Goal: Register for event/course

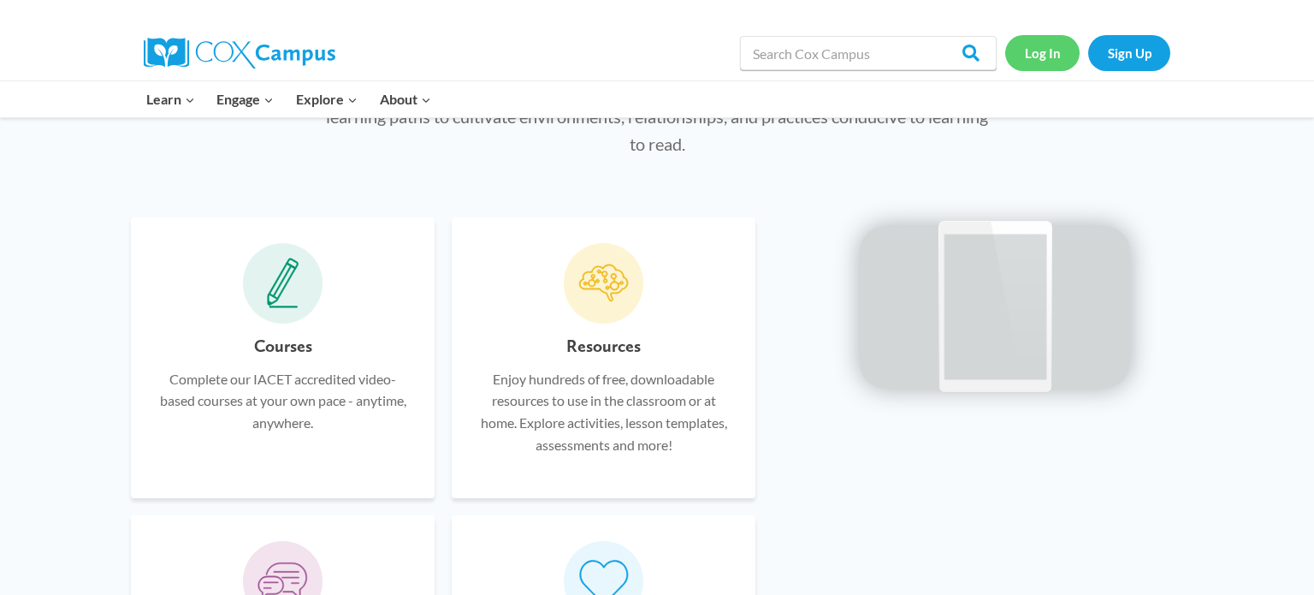
scroll to position [982, 0]
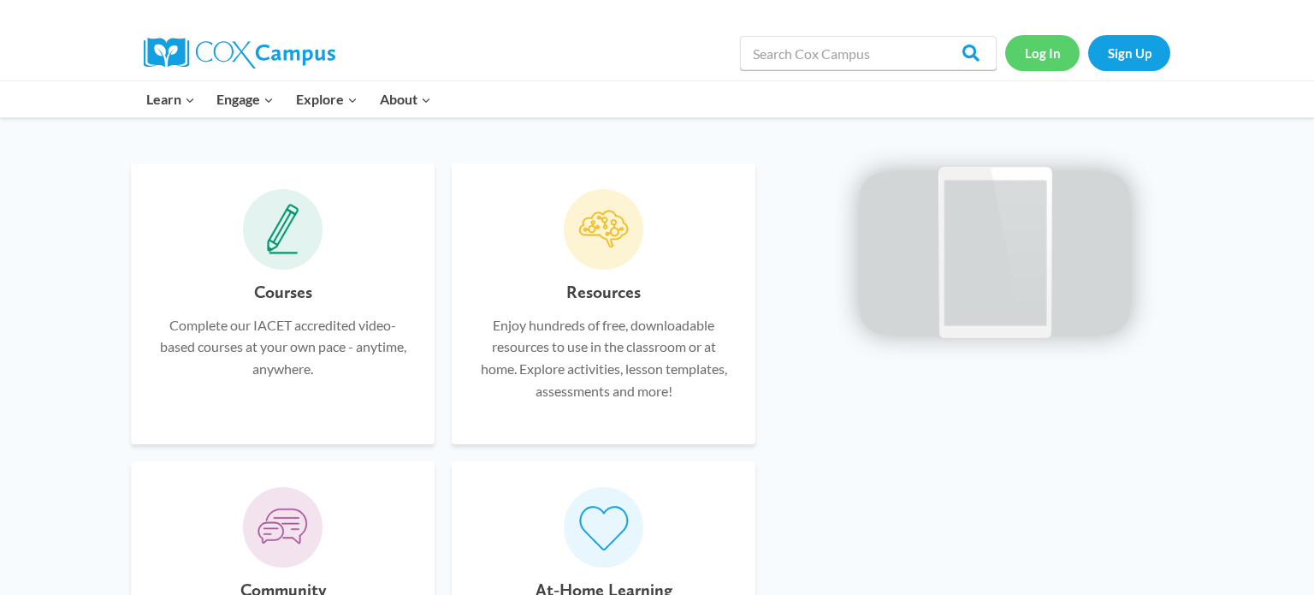
click at [1043, 47] on link "Log In" at bounding box center [1042, 52] width 74 height 35
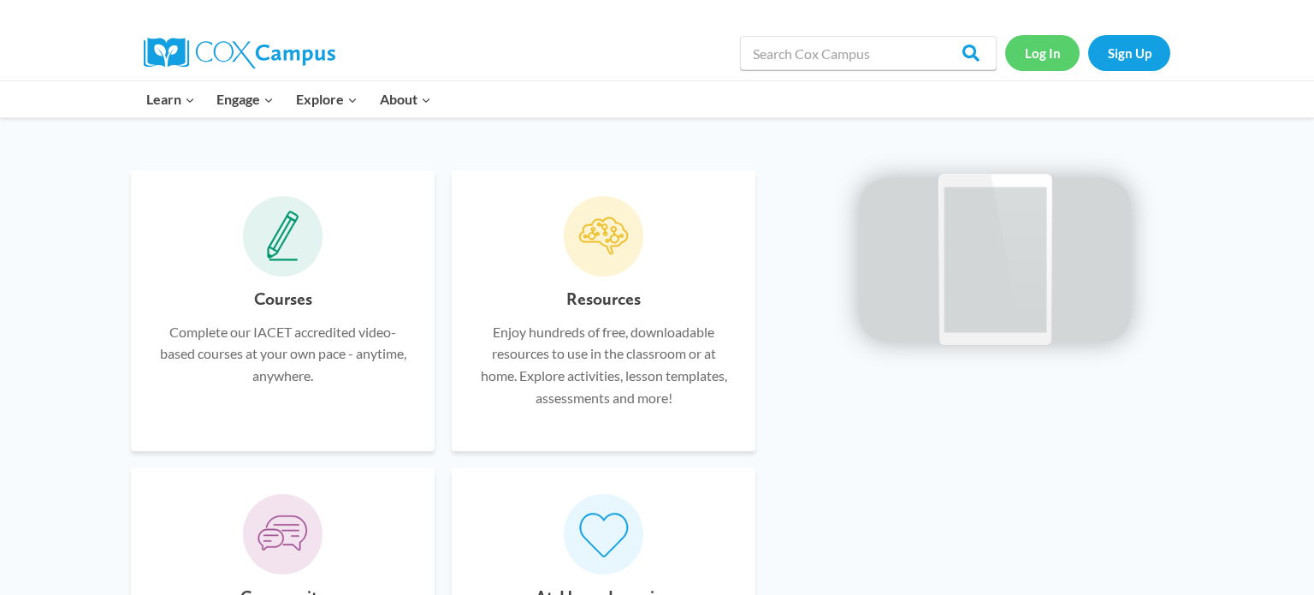
scroll to position [974, 0]
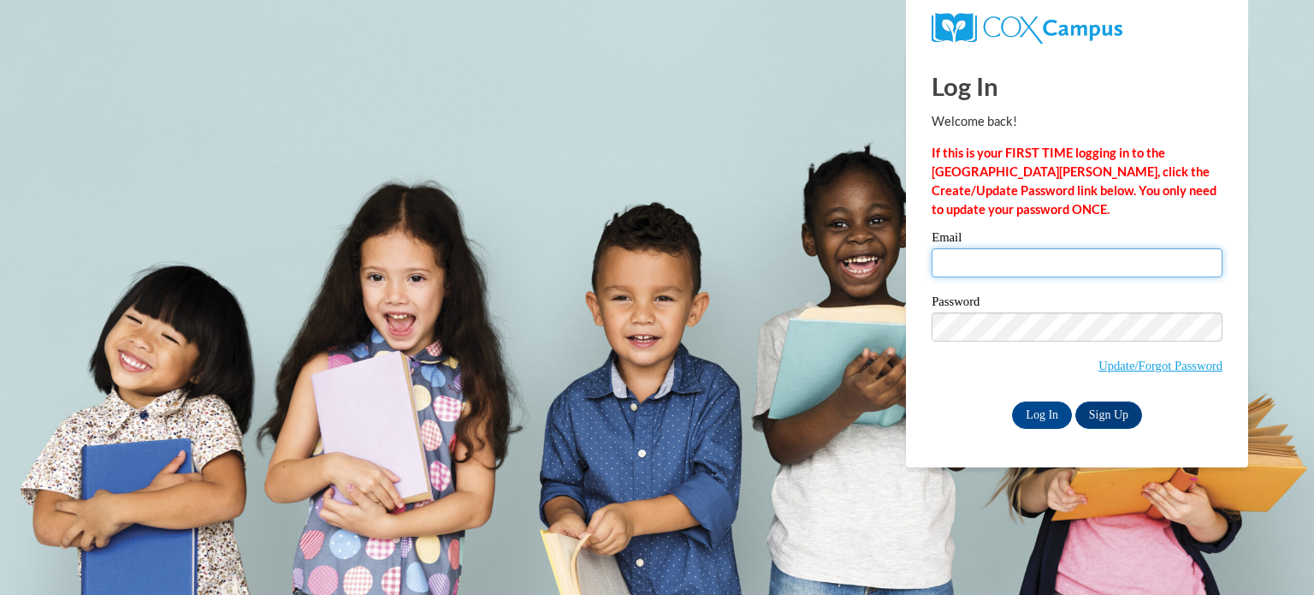
click at [1021, 263] on input "Email" at bounding box center [1077, 262] width 291 height 29
type input "krommjulie@aasd.k12.wi.us"
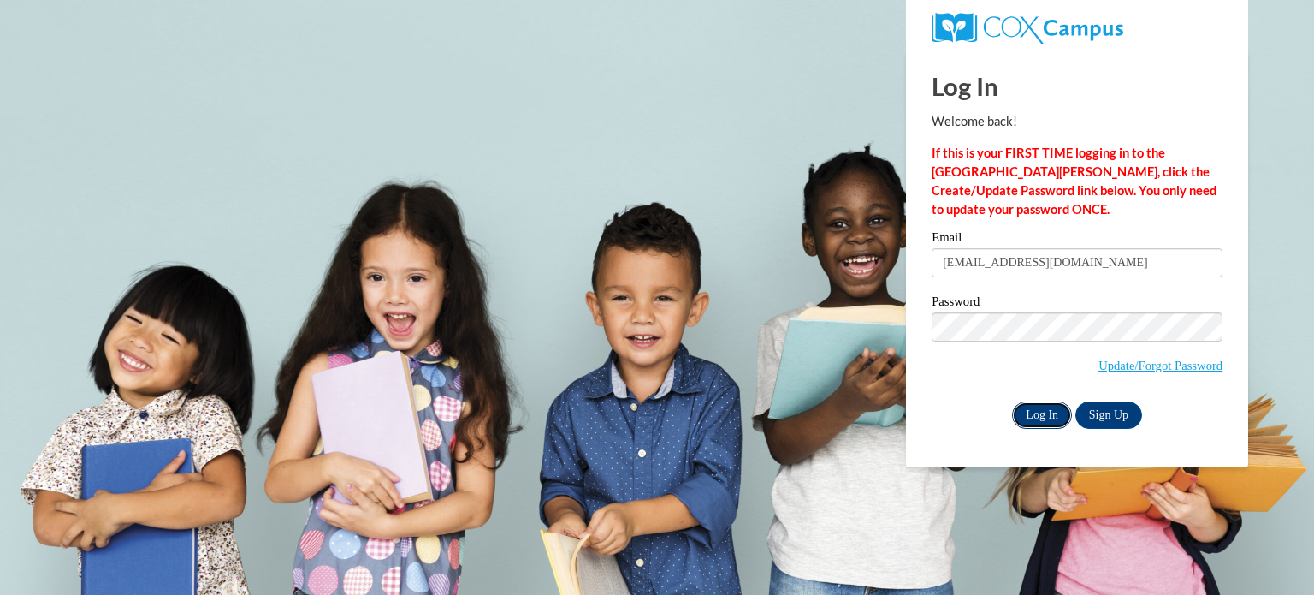
click at [1041, 419] on input "Log In" at bounding box center [1042, 414] width 60 height 27
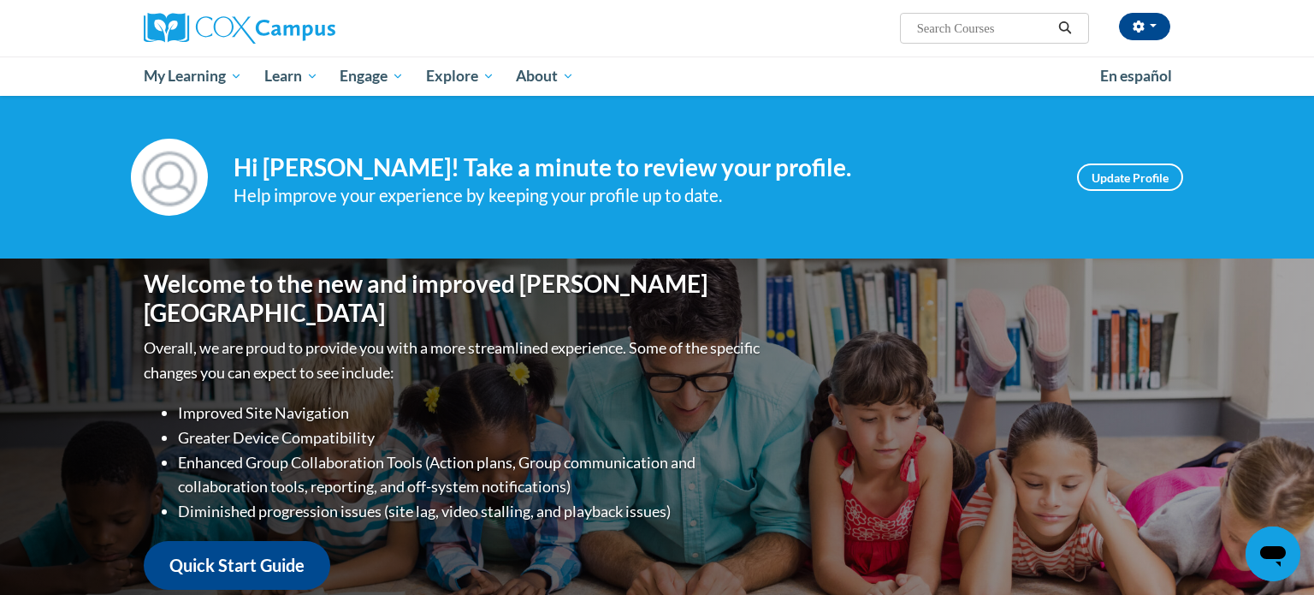
click at [977, 27] on input "Search..." at bounding box center [983, 28] width 137 height 21
type input "meaningful read alouds"
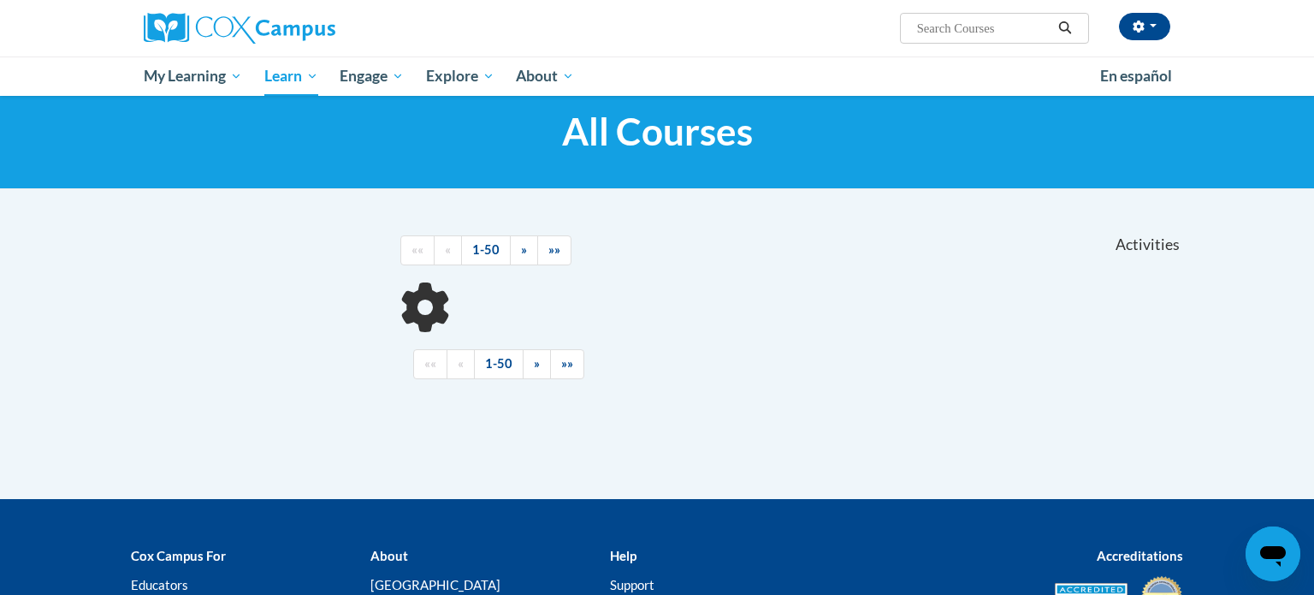
scroll to position [47, 0]
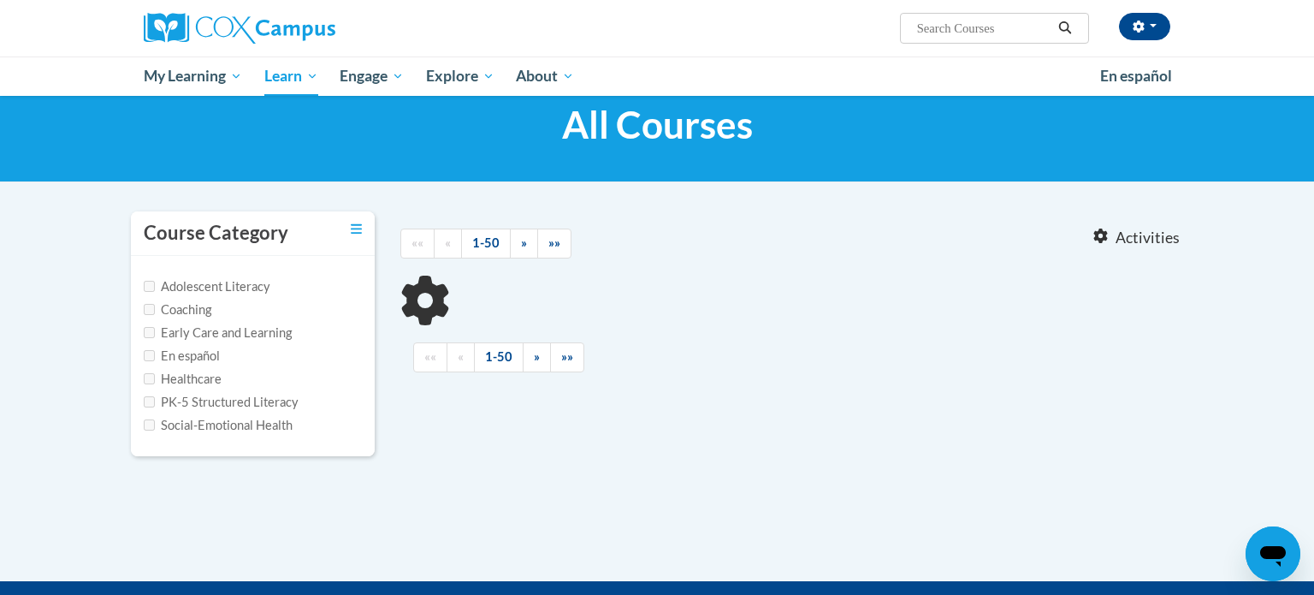
type input "meaningful read alouds"
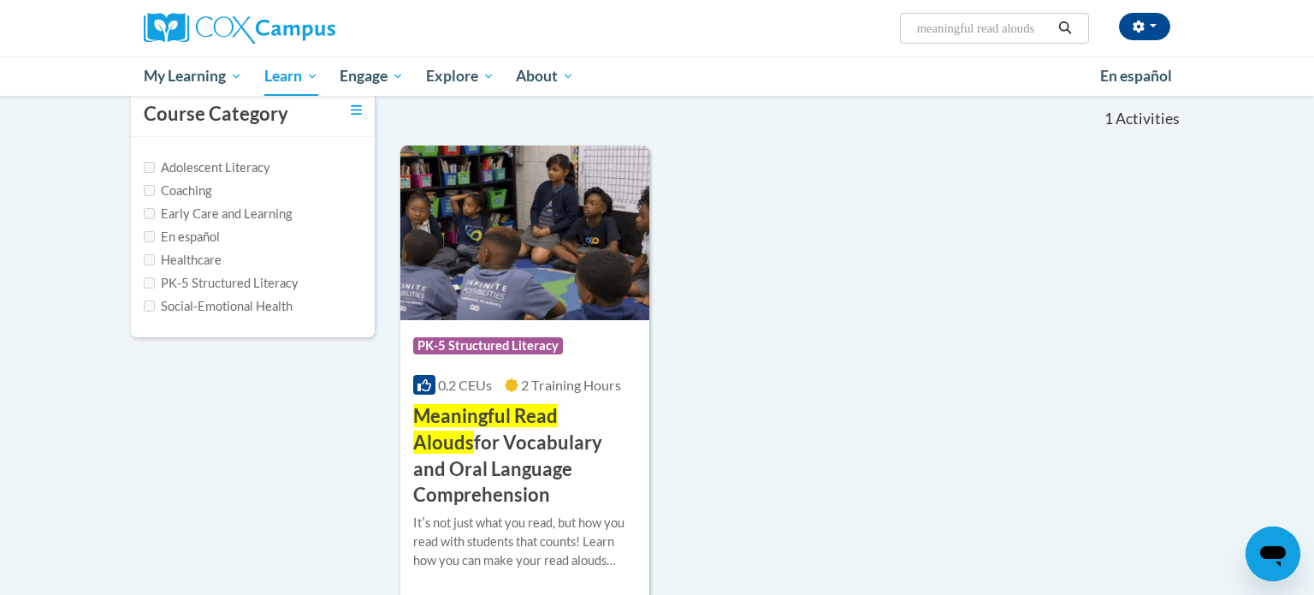
scroll to position [168, 0]
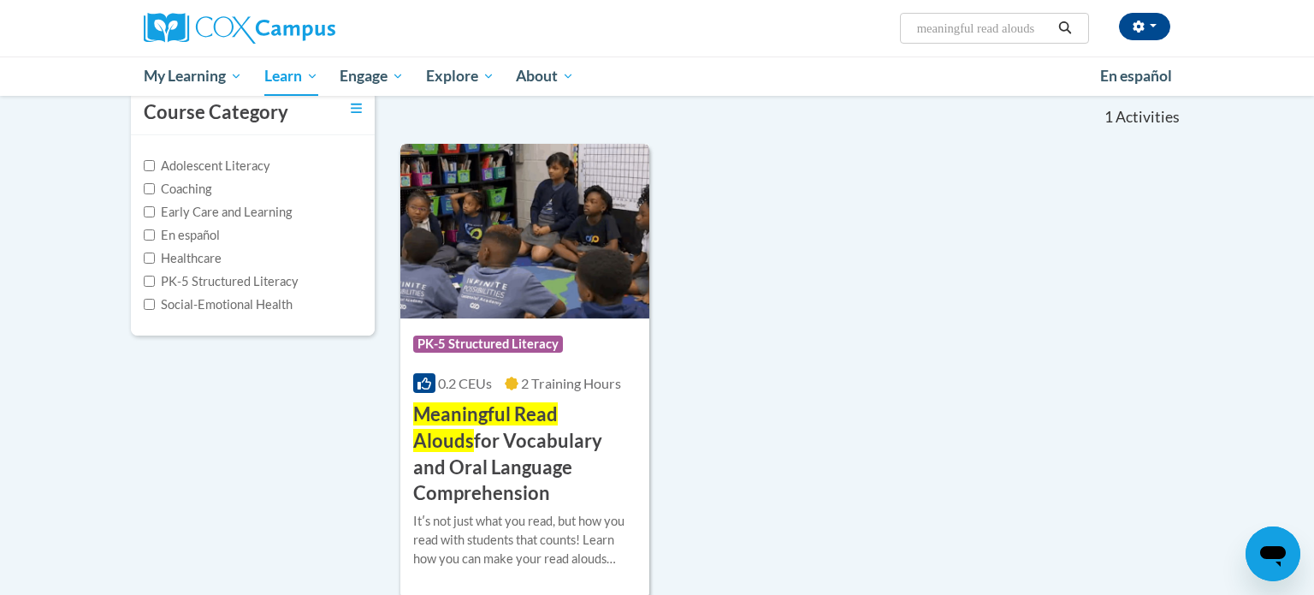
click at [548, 418] on span "Meaningful Read Alouds" at bounding box center [485, 427] width 145 height 50
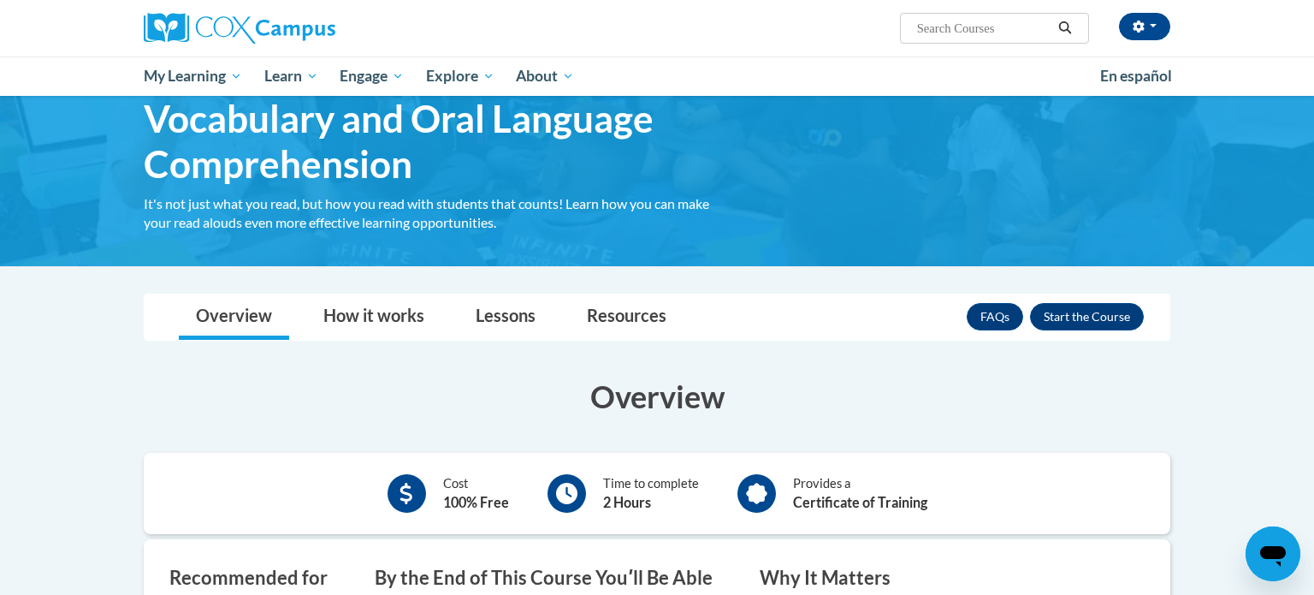
scroll to position [130, 0]
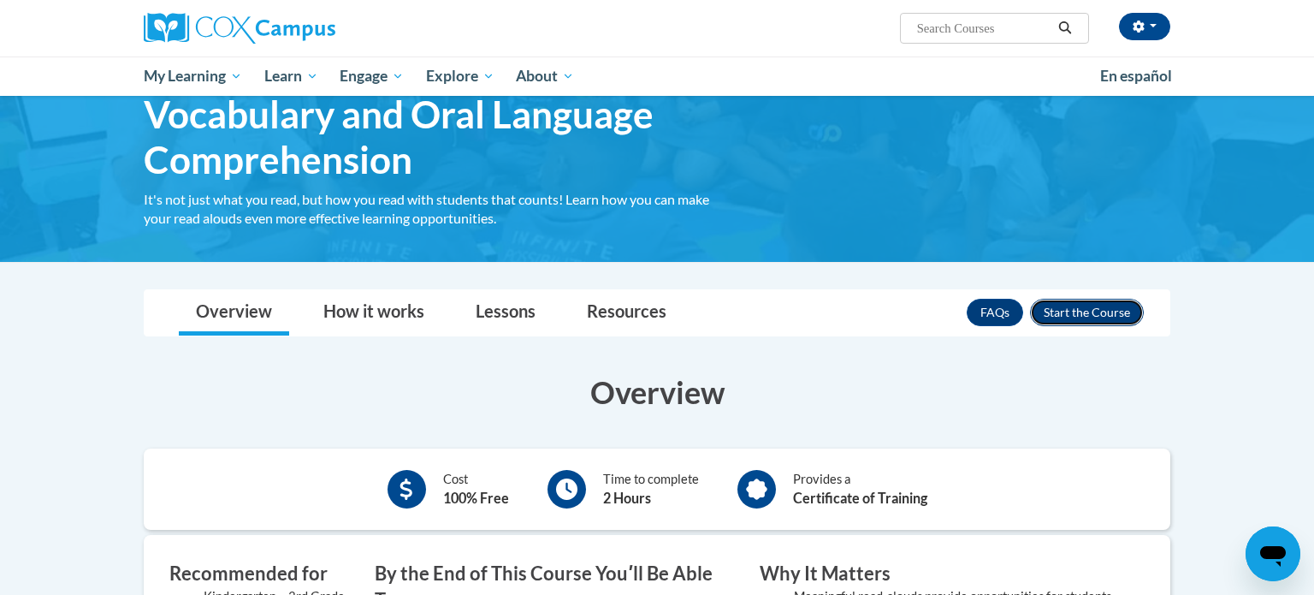
click at [1068, 308] on button "Enroll" at bounding box center [1087, 312] width 114 height 27
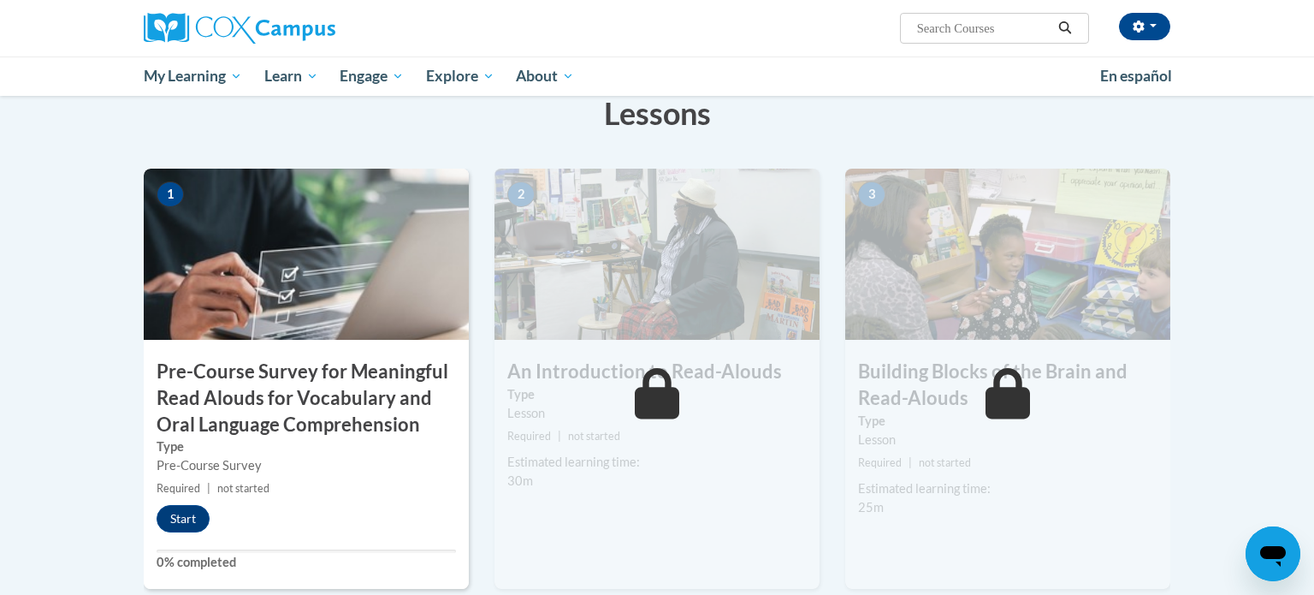
scroll to position [318, 0]
click at [171, 515] on button "Start" at bounding box center [183, 518] width 53 height 27
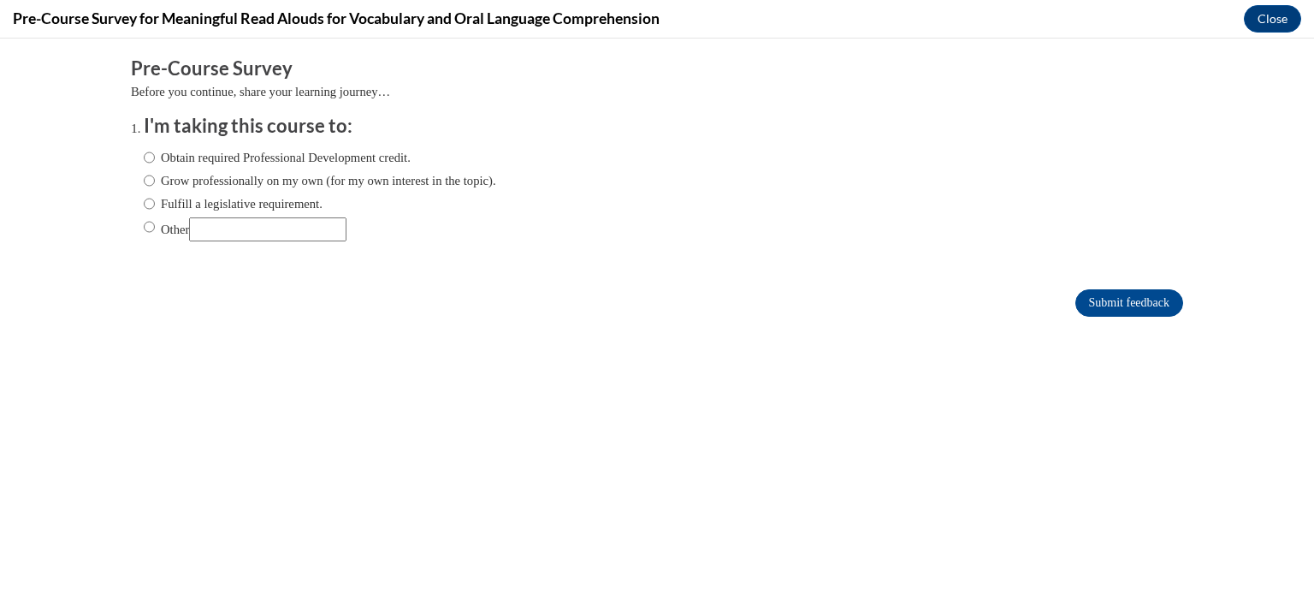
scroll to position [0, 0]
click at [146, 157] on input "Obtain required Professional Development credit." at bounding box center [149, 157] width 11 height 19
radio input "true"
click at [1127, 301] on input "Submit feedback" at bounding box center [1129, 302] width 108 height 27
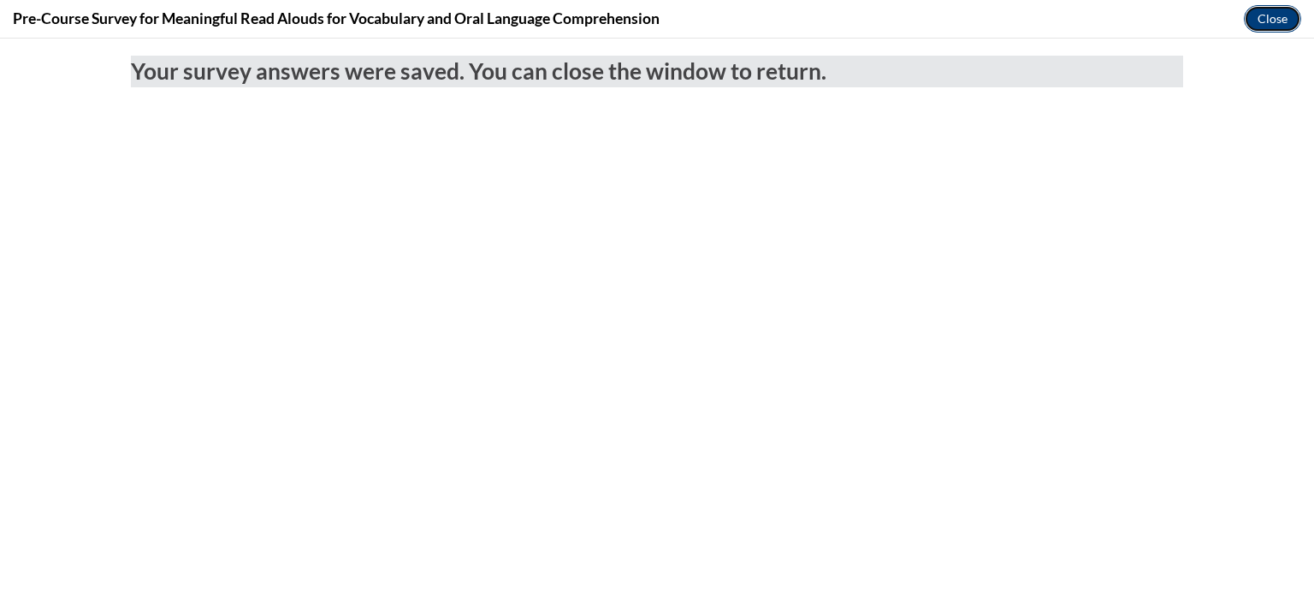
click at [1276, 19] on button "Close" at bounding box center [1272, 18] width 57 height 27
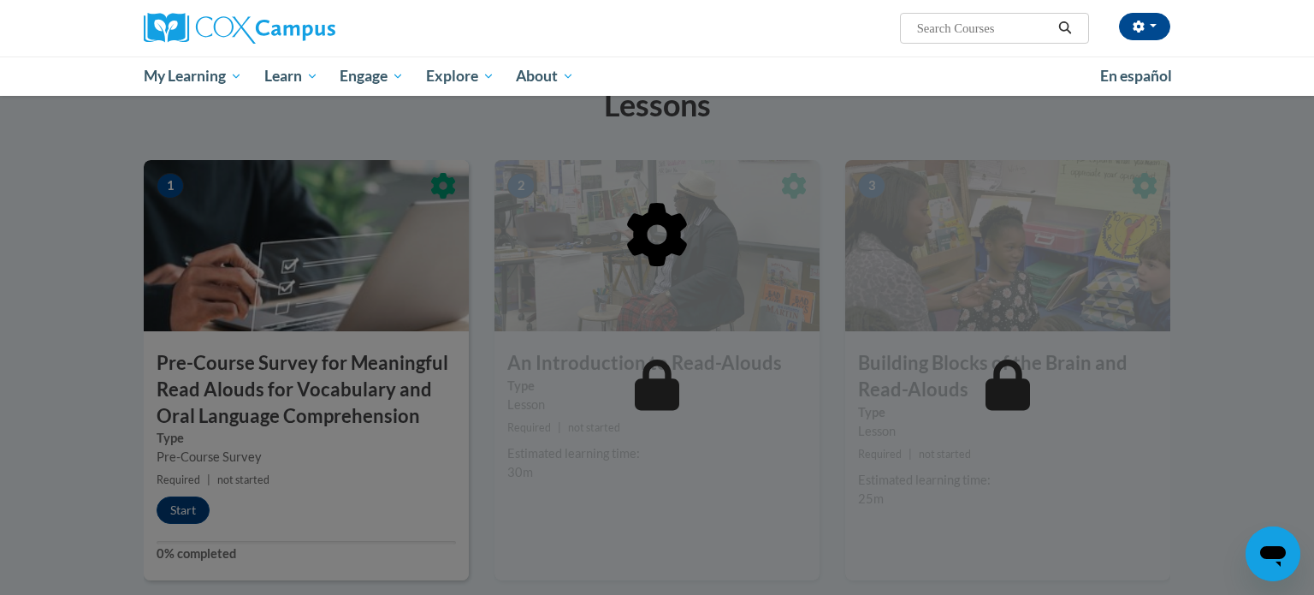
scroll to position [366, 0]
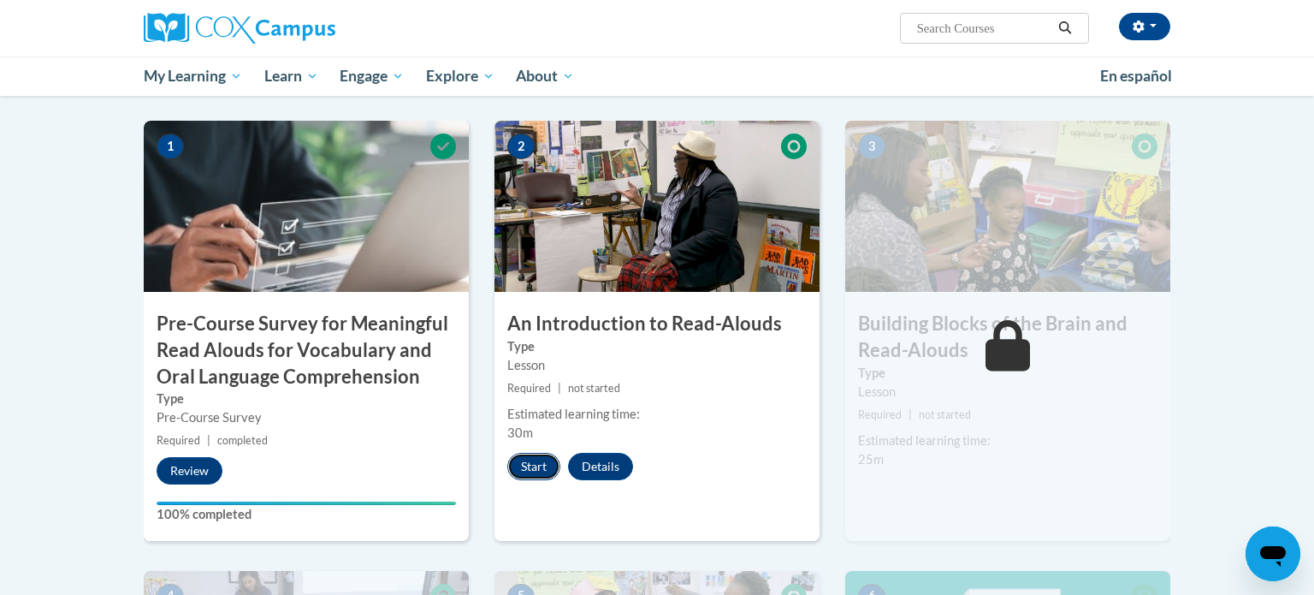
click at [535, 464] on button "Start" at bounding box center [533, 466] width 53 height 27
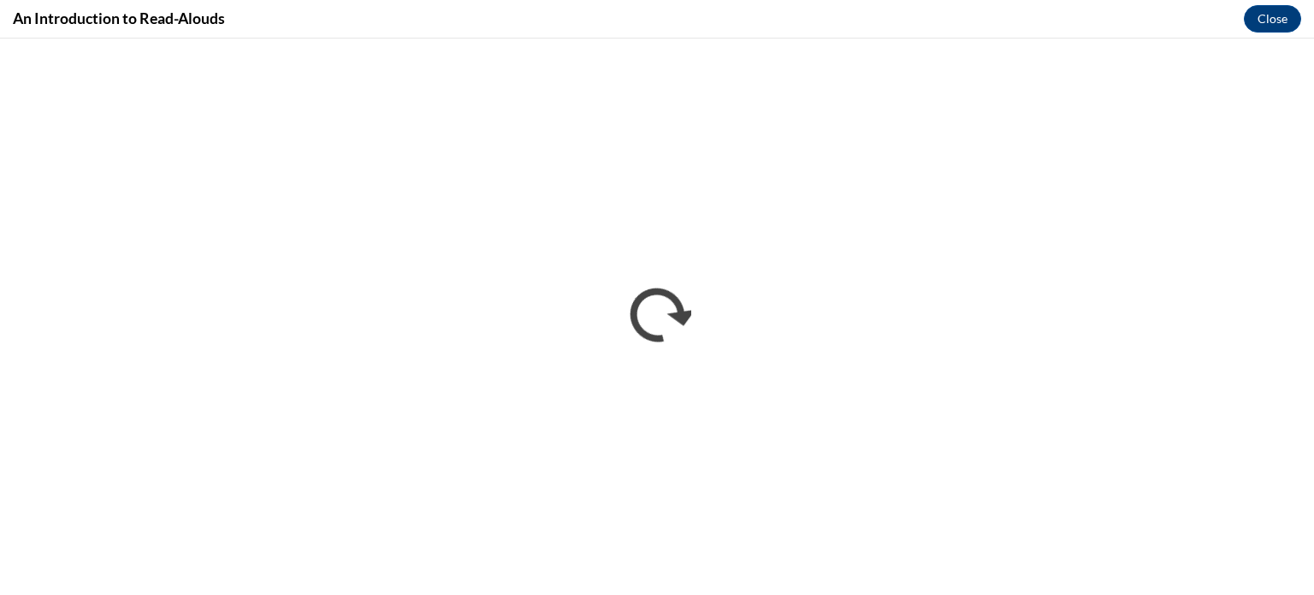
scroll to position [0, 0]
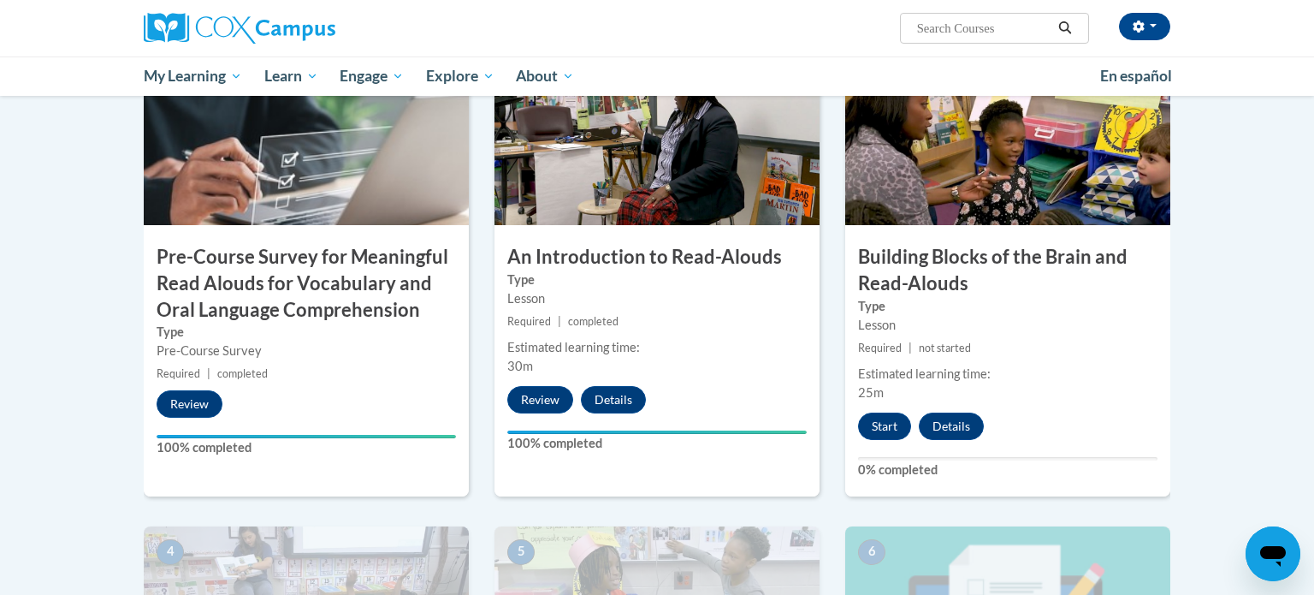
scroll to position [477, 0]
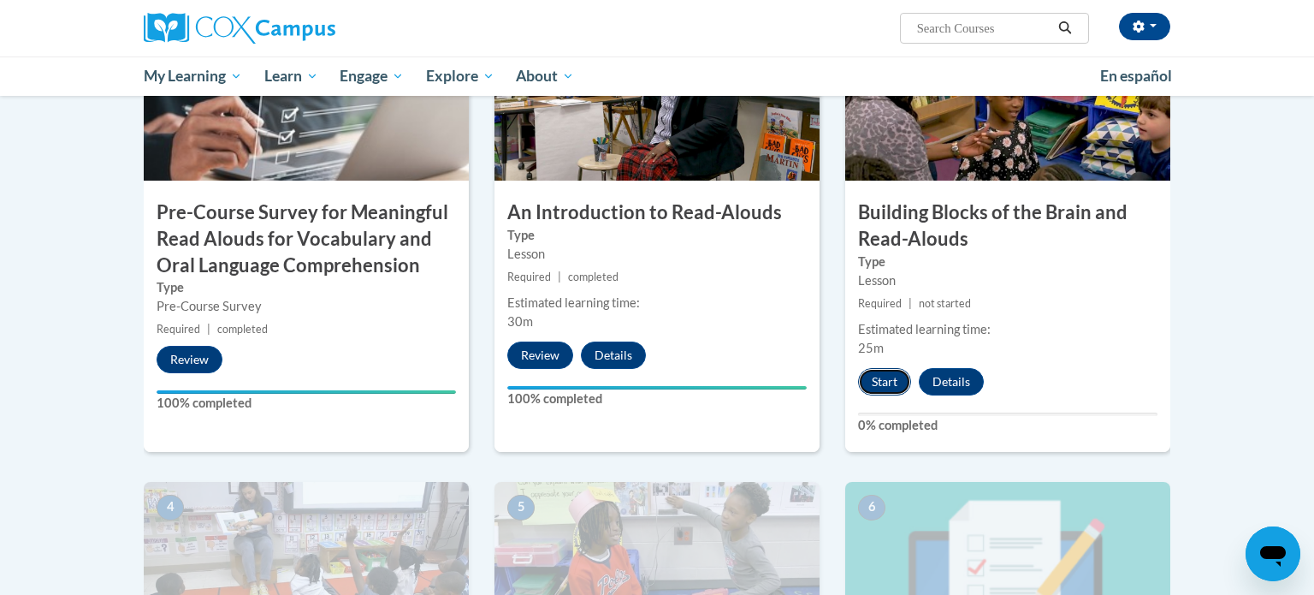
click at [891, 384] on button "Start" at bounding box center [884, 381] width 53 height 27
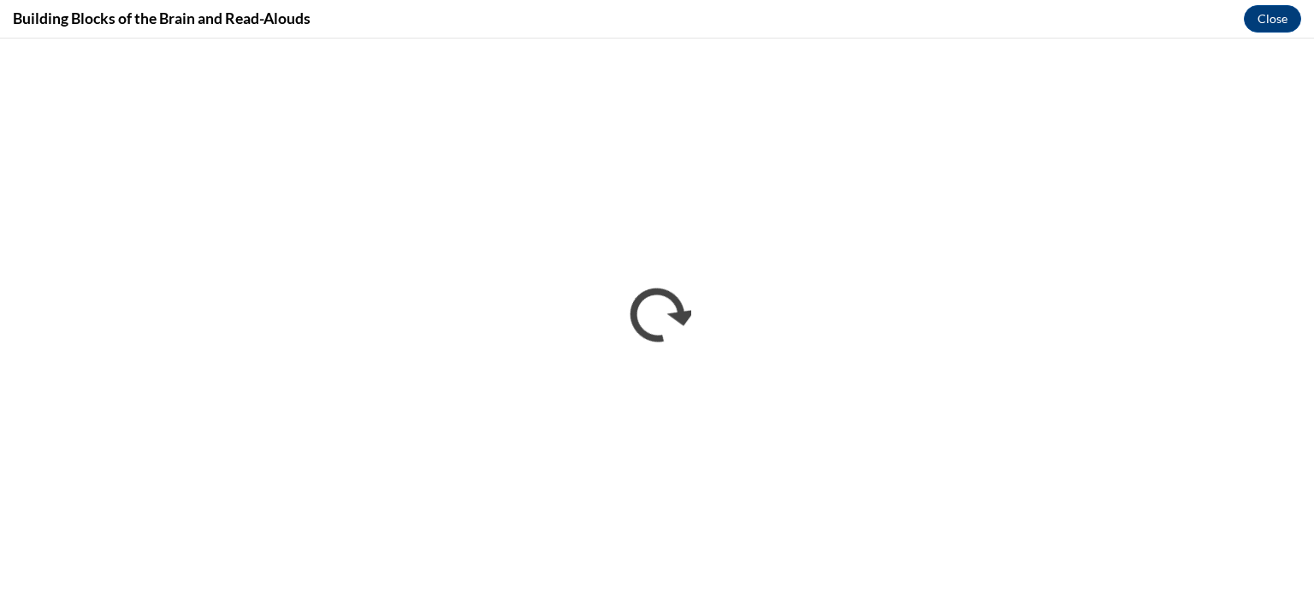
scroll to position [0, 0]
